Goal: Task Accomplishment & Management: Complete application form

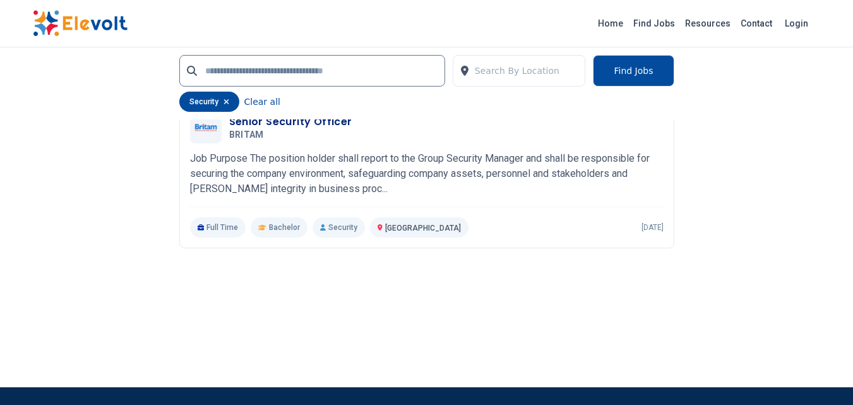
scroll to position [694, 0]
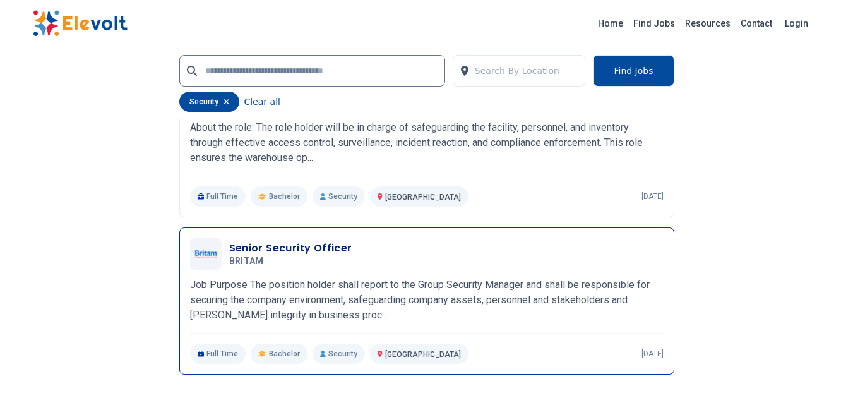
click at [278, 247] on h3 "Senior Security Officer" at bounding box center [290, 247] width 123 height 15
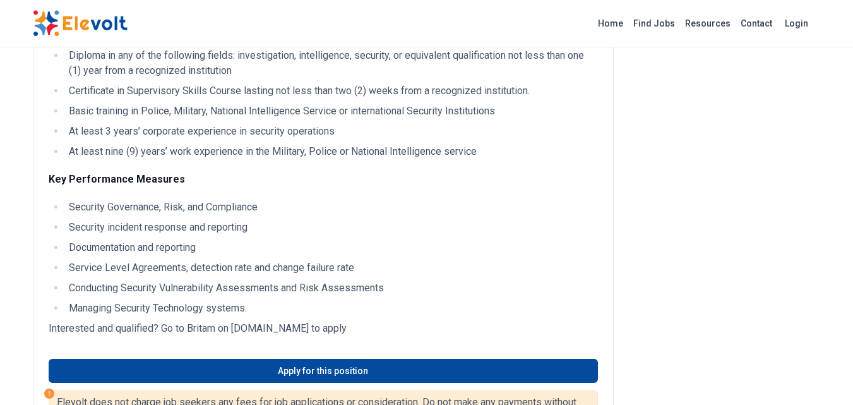
scroll to position [772, 0]
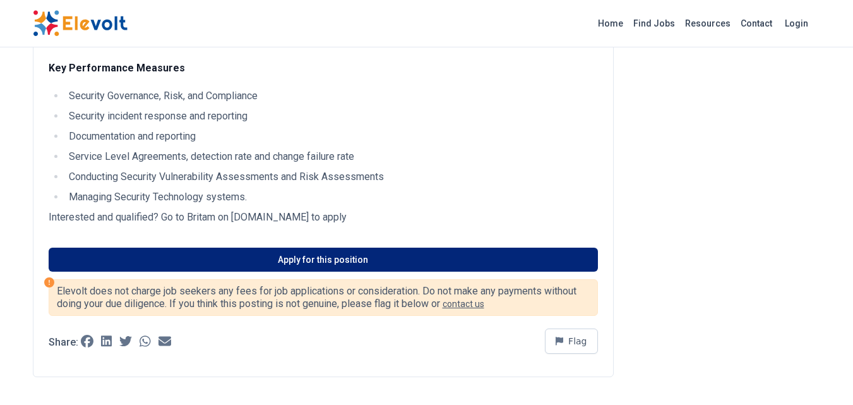
click at [365, 258] on link "Apply for this position" at bounding box center [323, 259] width 549 height 24
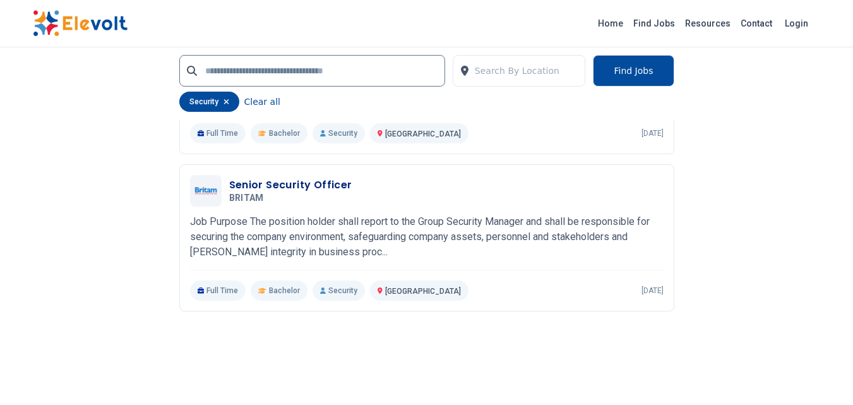
scroll to position [631, 0]
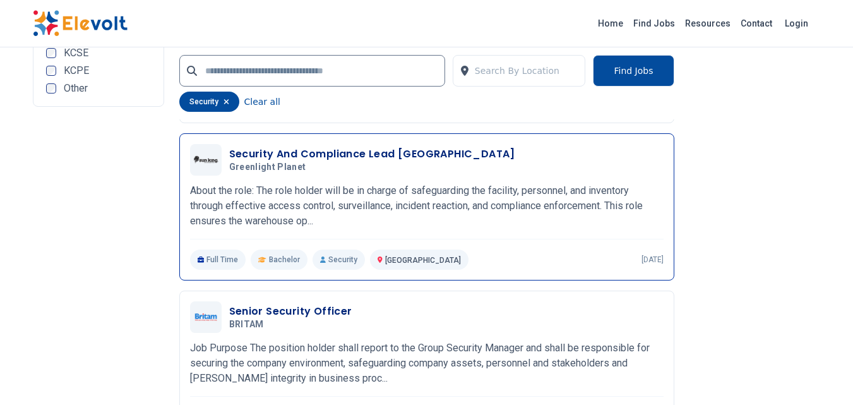
click at [324, 153] on h3 "Security And Compliance Lead [GEOGRAPHIC_DATA]" at bounding box center [372, 153] width 286 height 15
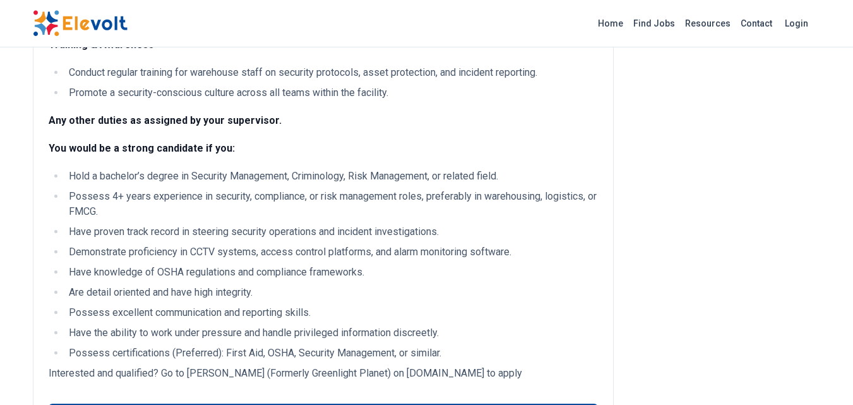
scroll to position [694, 0]
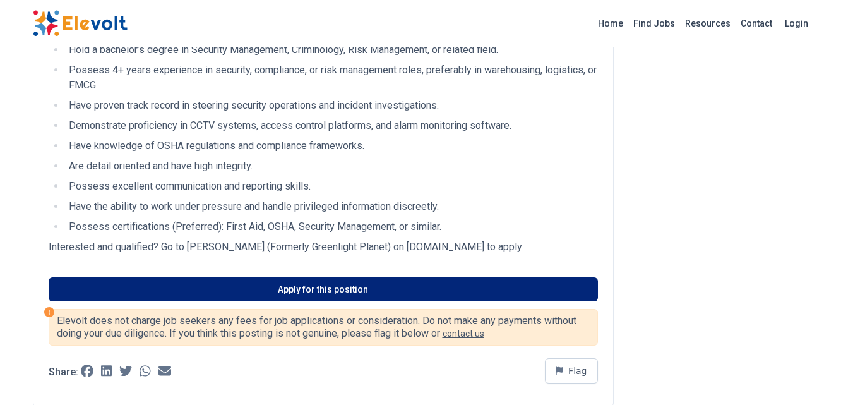
click at [402, 296] on link "Apply for this position" at bounding box center [323, 289] width 549 height 24
